Goal: Share content

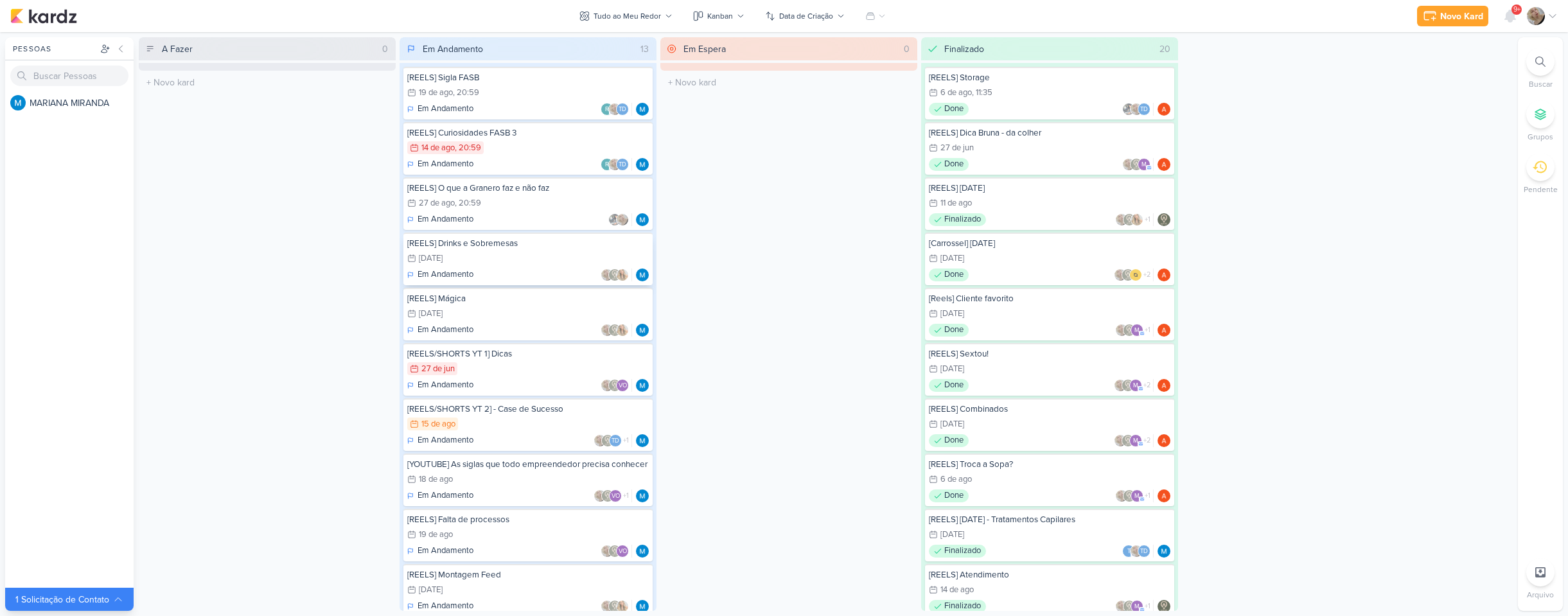
click at [507, 255] on div "24/9 24 de set" at bounding box center [528, 259] width 242 height 14
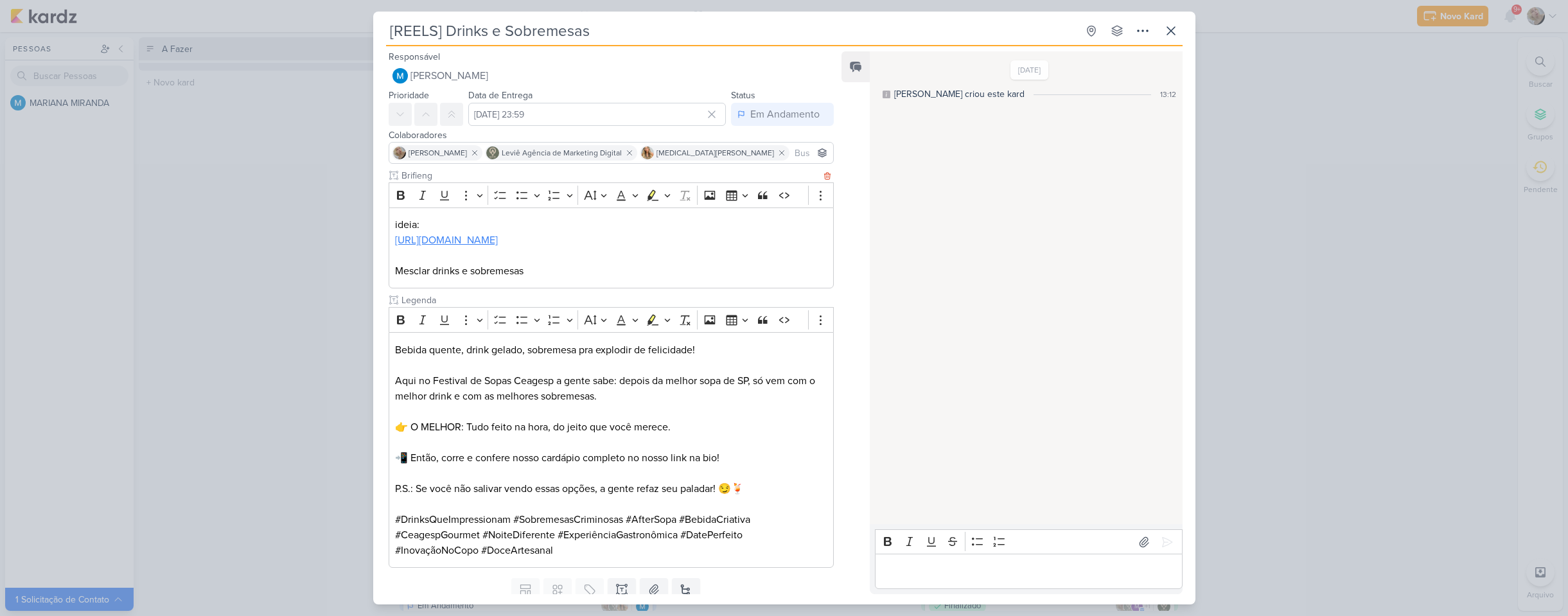
click at [485, 239] on link "https://www.instagram.com/reel/DIopi9-vdYe/?igsh=dzhhaTI1bTA0bXRl" at bounding box center [447, 240] width 103 height 13
click at [331, 311] on div "[REELS] Drinks e Sobremesas Criado por MARIANA" at bounding box center [784, 308] width 1568 height 616
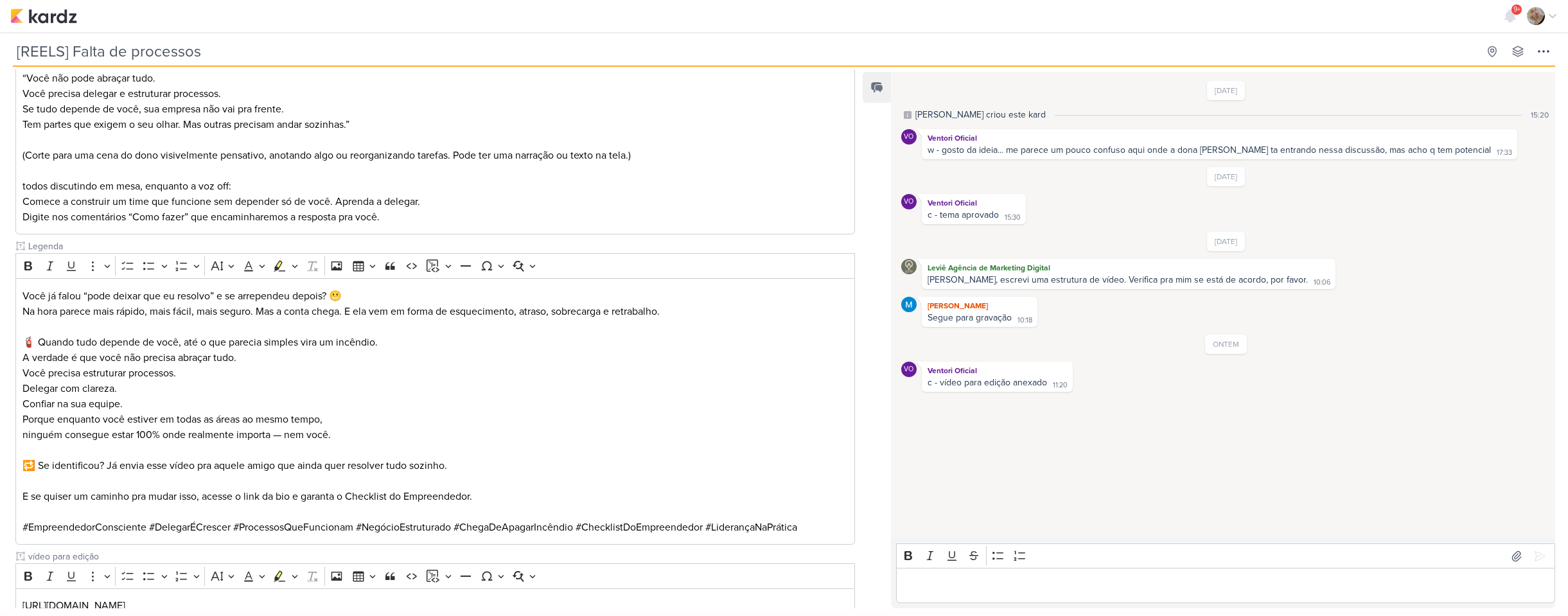
scroll to position [483, 0]
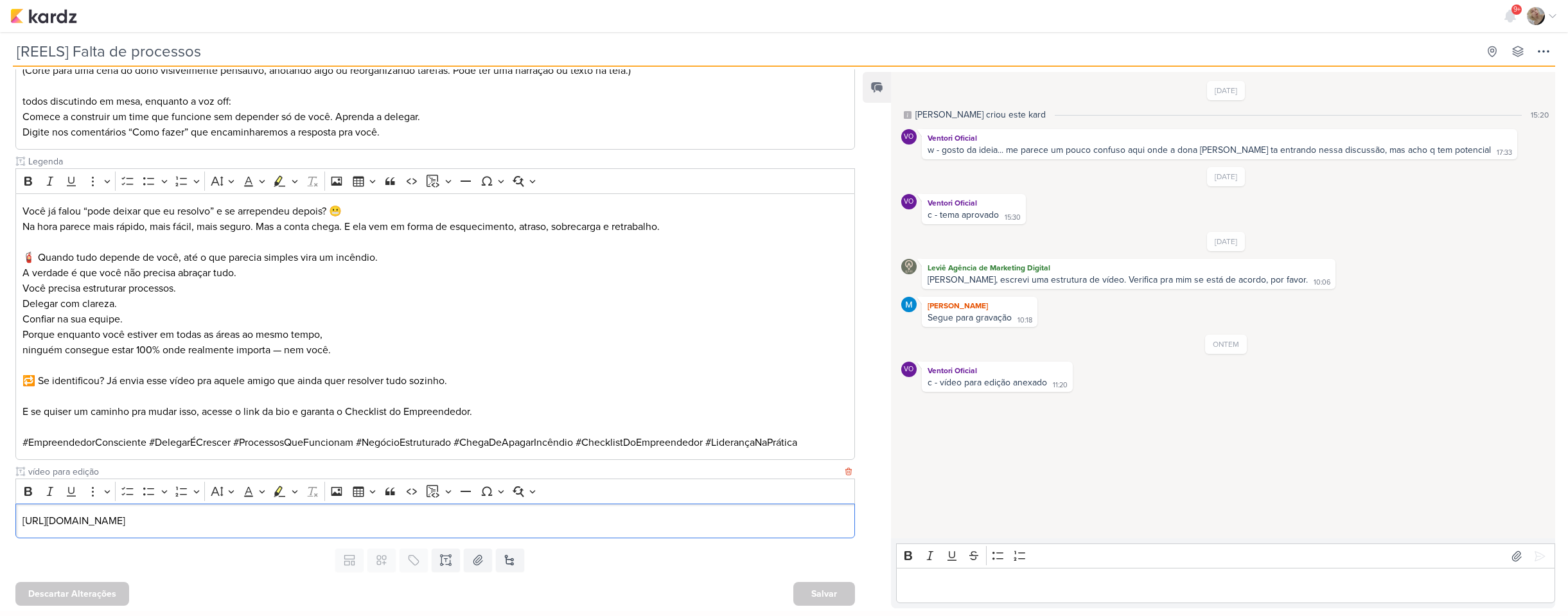
drag, startPoint x: 471, startPoint y: 516, endPoint x: 17, endPoint y: 507, distance: 454.1
click at [17, 507] on div "https://drive.google.com/file/d/1Unx1D6EBtqgAs6XpZC5llj6aJuAqfRHU/view?usp=shar…" at bounding box center [435, 521] width 840 height 35
copy p "https://drive.google.com/file/d/1Unx1D6EBtqgAs6XpZC5llj6aJuAqfRHU/view?usp=shar…"
